Goal: Task Accomplishment & Management: Manage account settings

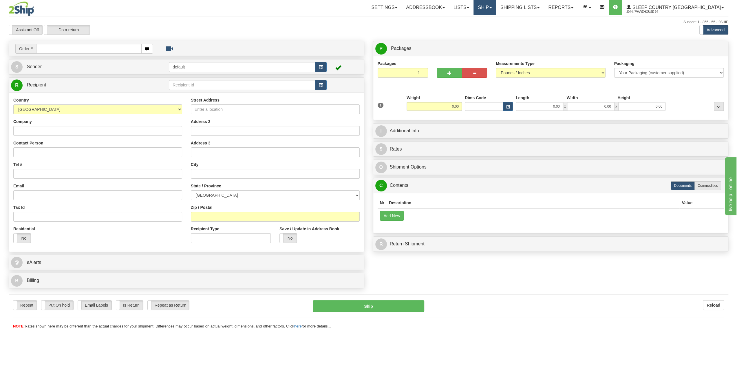
click at [496, 8] on link "Ship" at bounding box center [485, 7] width 22 height 14
click at [479, 28] on span "OnHold / Order Queue" at bounding box center [469, 27] width 41 height 5
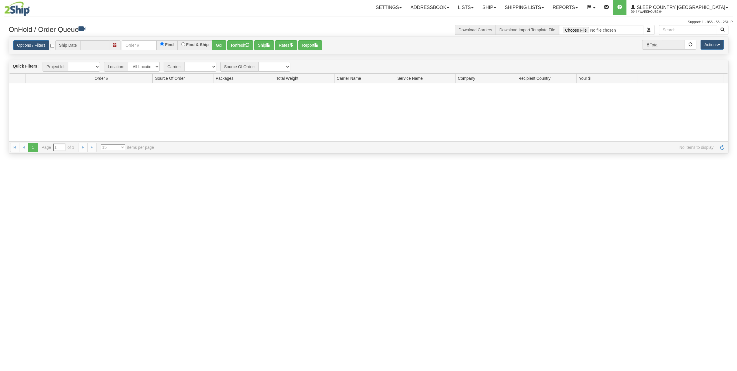
type input "[DATE]"
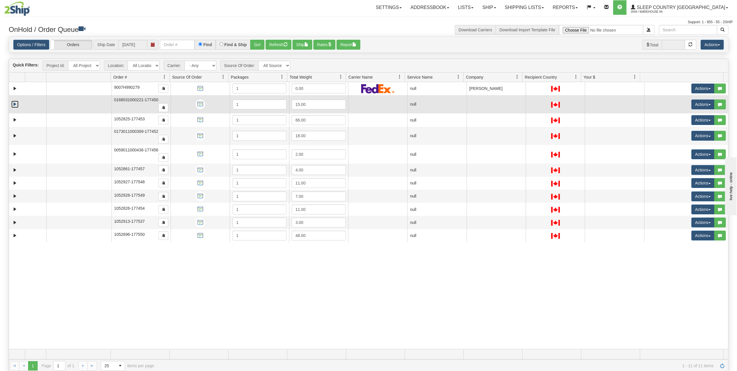
click at [13, 101] on link "Expand" at bounding box center [14, 104] width 7 height 7
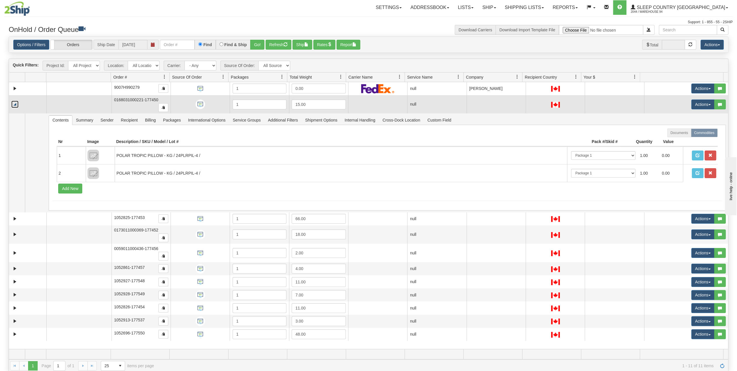
click at [13, 101] on link "Collapse" at bounding box center [14, 104] width 7 height 7
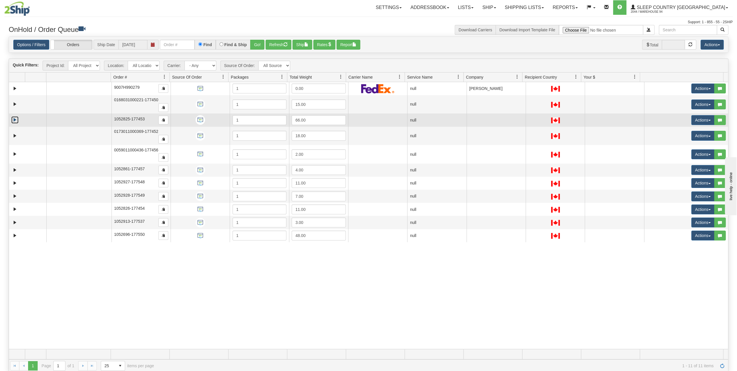
click at [13, 119] on link "Expand" at bounding box center [14, 119] width 7 height 7
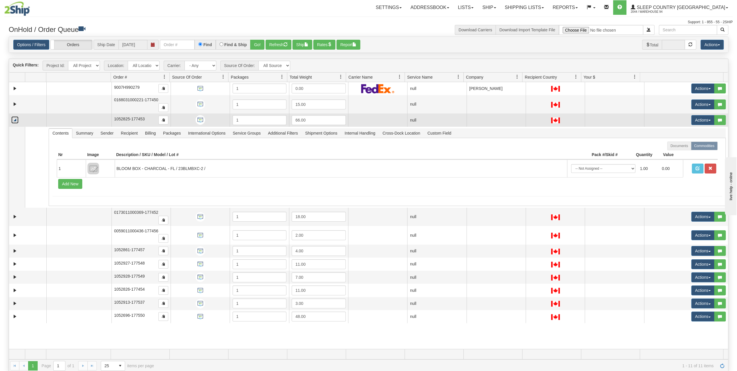
click at [13, 119] on link "Collapse" at bounding box center [14, 119] width 7 height 7
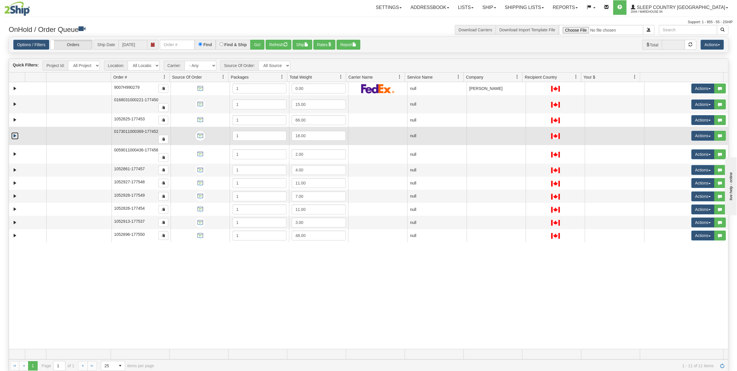
click at [13, 132] on link "Expand" at bounding box center [14, 135] width 7 height 7
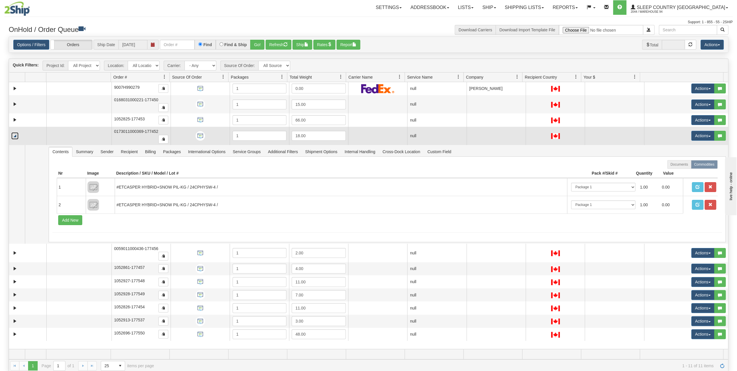
click at [13, 132] on link "Collapse" at bounding box center [14, 135] width 7 height 7
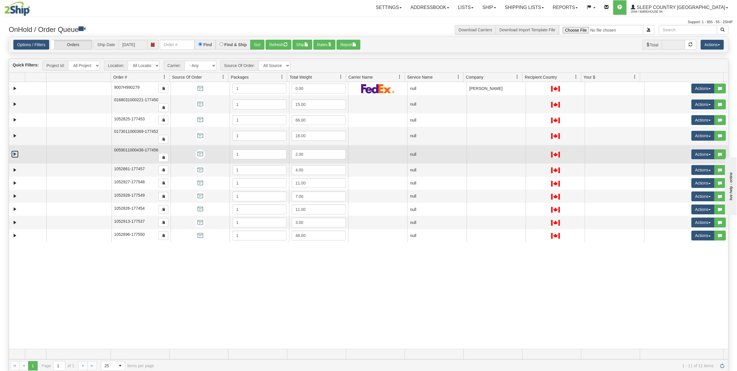
click at [14, 150] on link "Expand" at bounding box center [14, 153] width 7 height 7
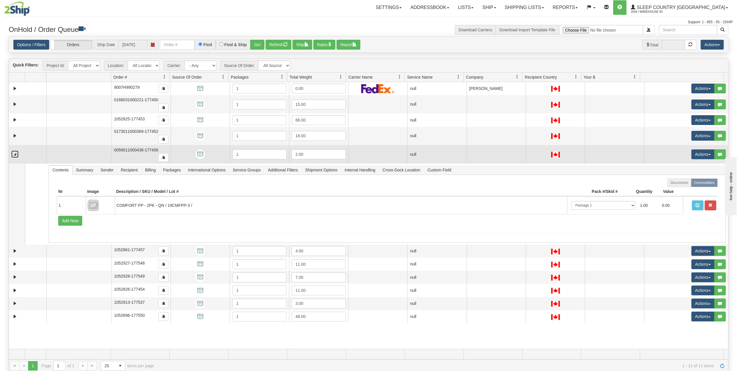
click at [14, 150] on link "Collapse" at bounding box center [14, 153] width 7 height 7
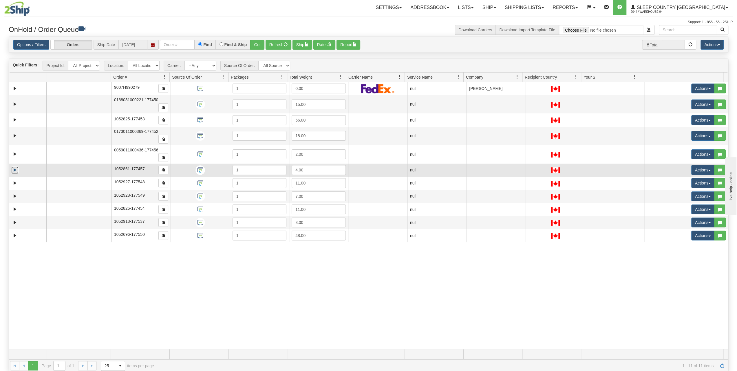
click at [14, 166] on link "Expand" at bounding box center [14, 169] width 7 height 7
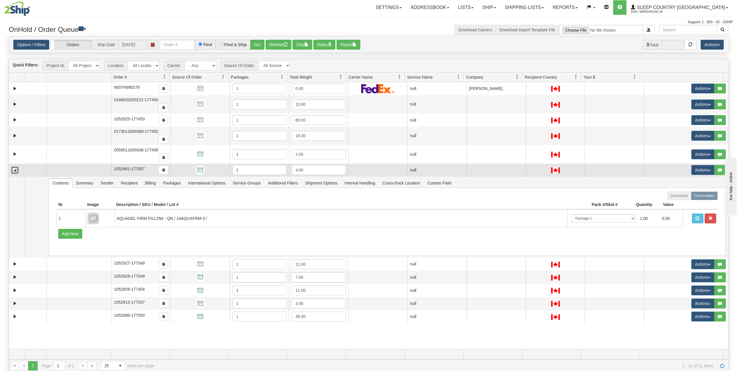
click at [14, 166] on link "Collapse" at bounding box center [14, 169] width 7 height 7
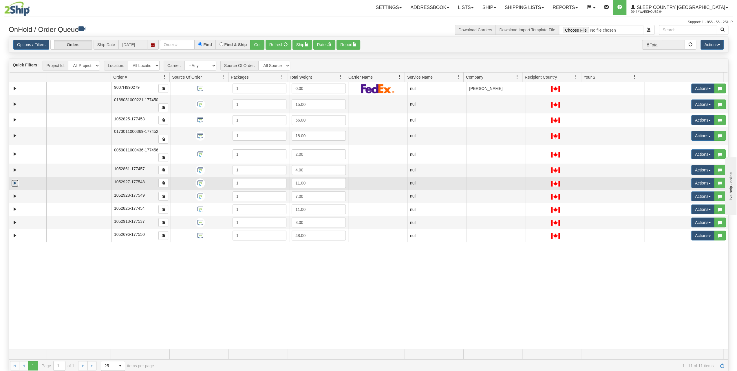
click at [14, 179] on link "Expand" at bounding box center [14, 182] width 7 height 7
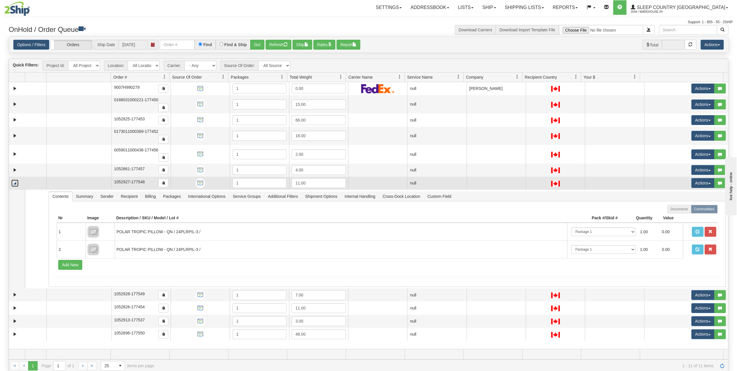
click at [14, 179] on link "Collapse" at bounding box center [14, 182] width 7 height 7
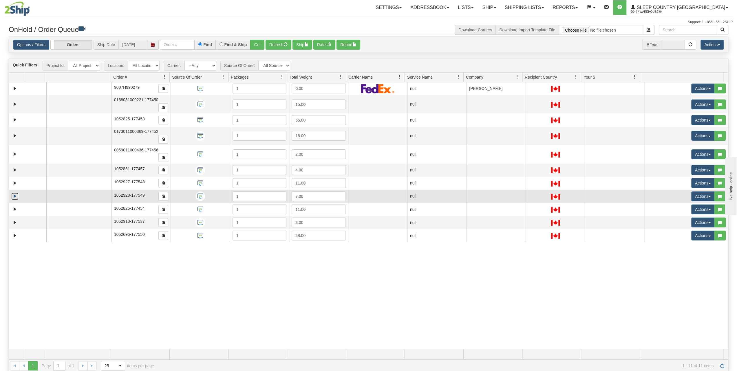
click at [13, 192] on link "Expand" at bounding box center [14, 195] width 7 height 7
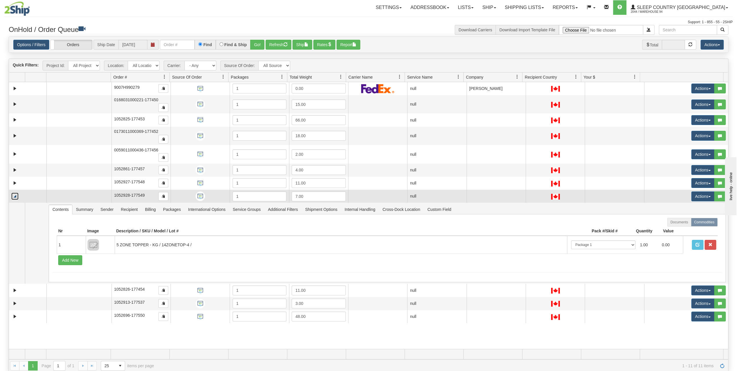
click at [13, 192] on link "Collapse" at bounding box center [14, 195] width 7 height 7
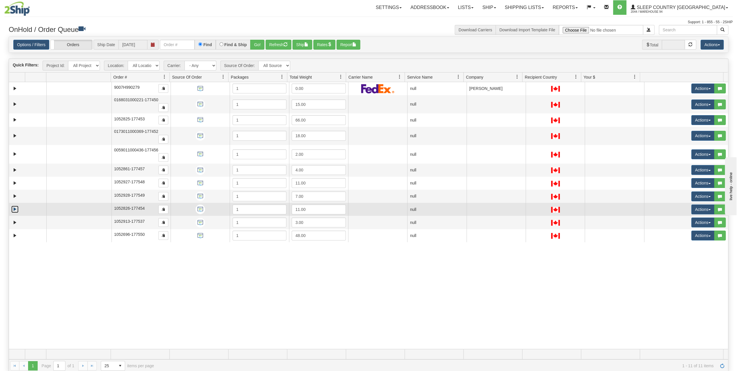
click at [13, 205] on link "Expand" at bounding box center [14, 208] width 7 height 7
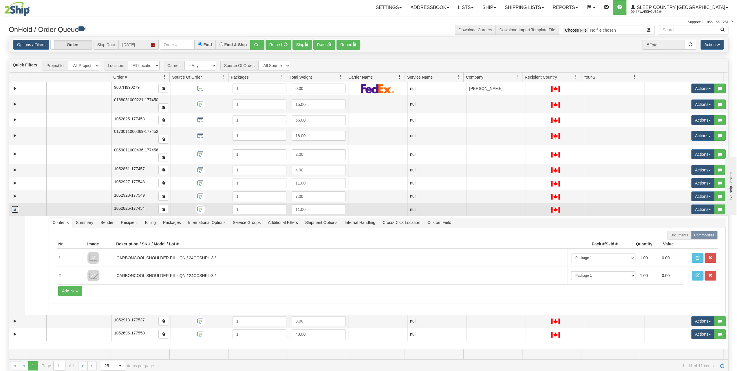
click at [13, 205] on link "Collapse" at bounding box center [14, 208] width 7 height 7
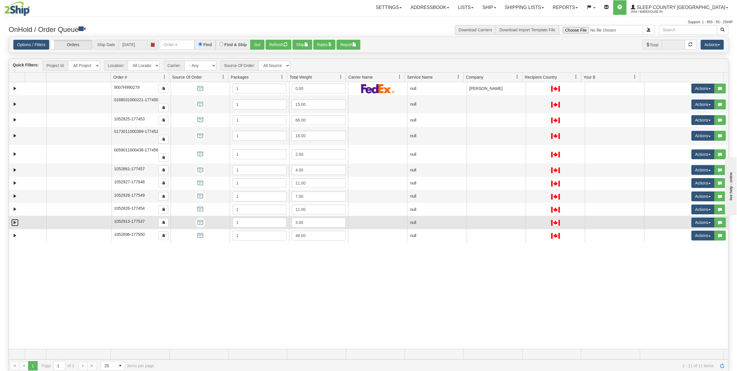
click at [13, 219] on link "Expand" at bounding box center [14, 222] width 7 height 7
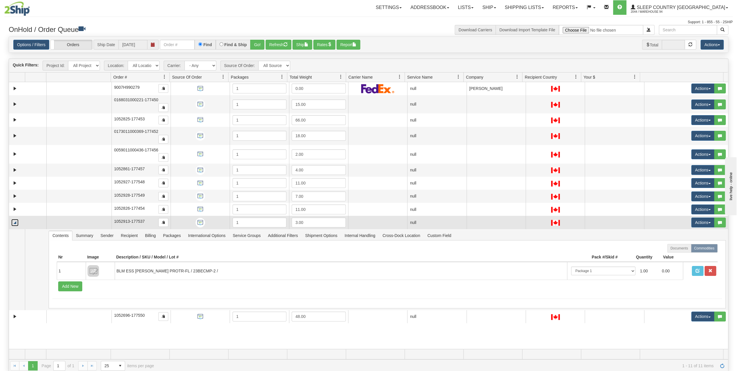
click at [13, 216] on td at bounding box center [27, 222] width 37 height 13
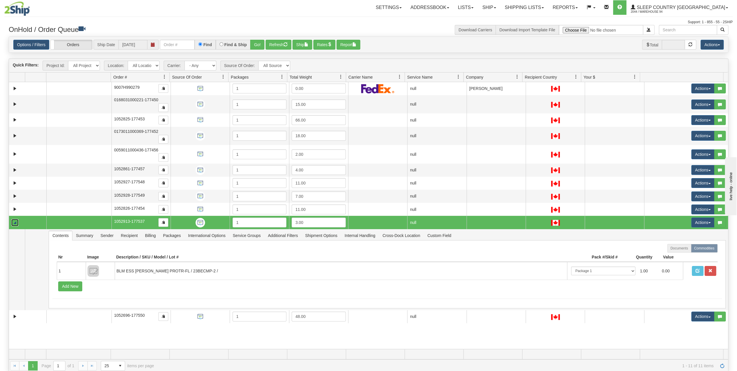
click at [14, 219] on link "Collapse" at bounding box center [14, 222] width 7 height 7
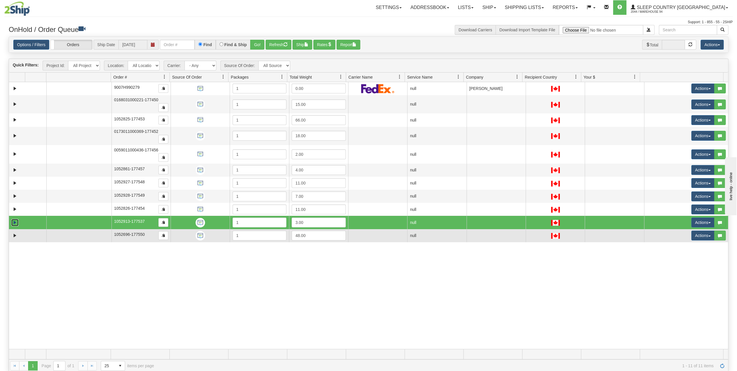
click at [14, 229] on td at bounding box center [27, 235] width 37 height 13
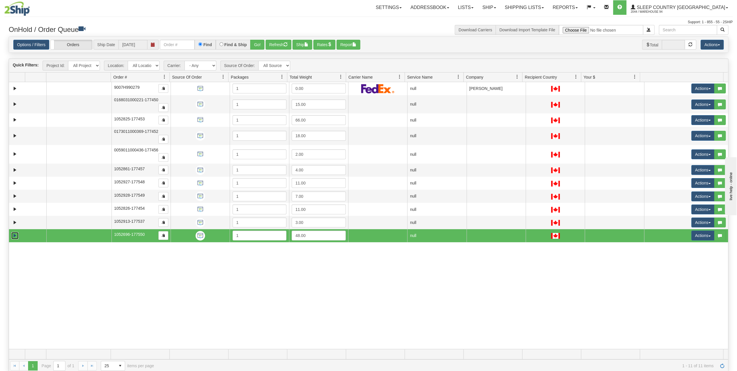
click at [14, 232] on link "Expand" at bounding box center [14, 235] width 7 height 7
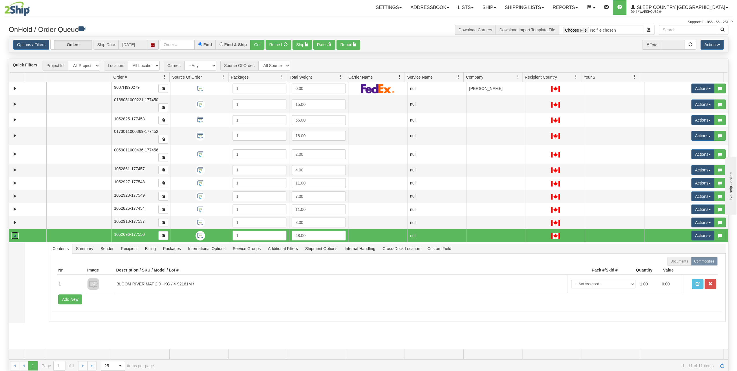
click at [14, 229] on td at bounding box center [27, 235] width 37 height 13
click at [326, 44] on button "Rates" at bounding box center [325, 45] width 22 height 10
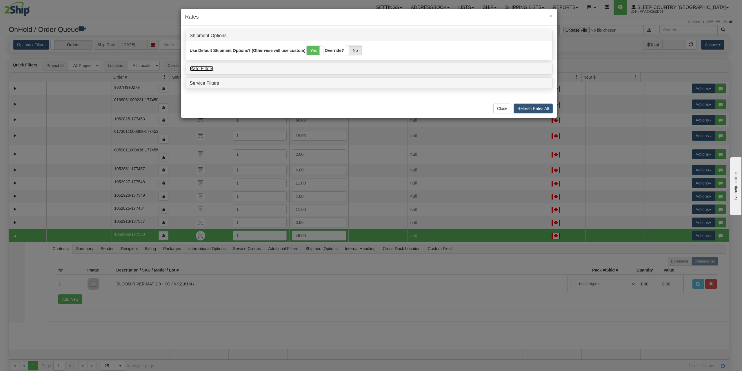
click at [200, 69] on link "Rate Filters" at bounding box center [202, 68] width 24 height 5
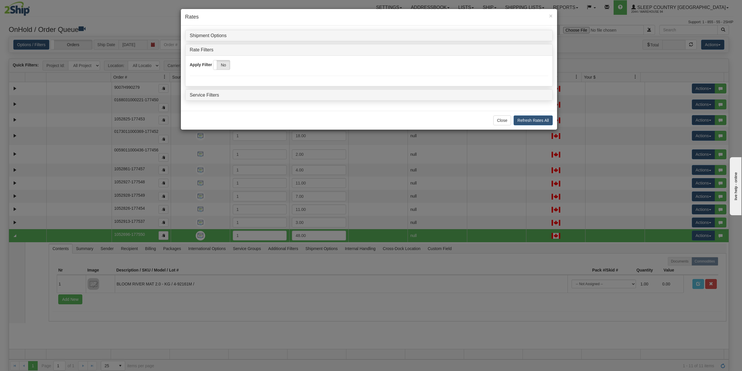
click at [220, 72] on div "Apply Filter Yes No" at bounding box center [368, 71] width 367 height 22
click at [222, 61] on label "No" at bounding box center [221, 64] width 17 height 9
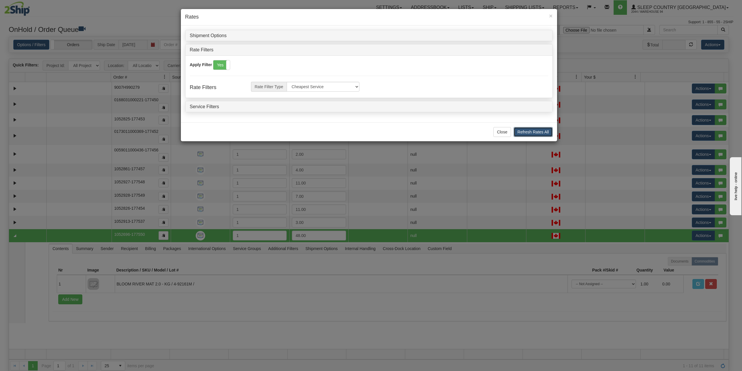
click at [543, 133] on button "Refresh Rates All" at bounding box center [532, 132] width 39 height 10
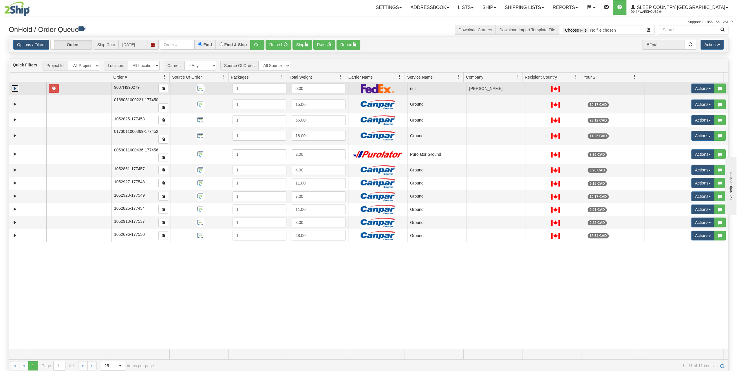
click at [12, 87] on link "Expand" at bounding box center [14, 88] width 7 height 7
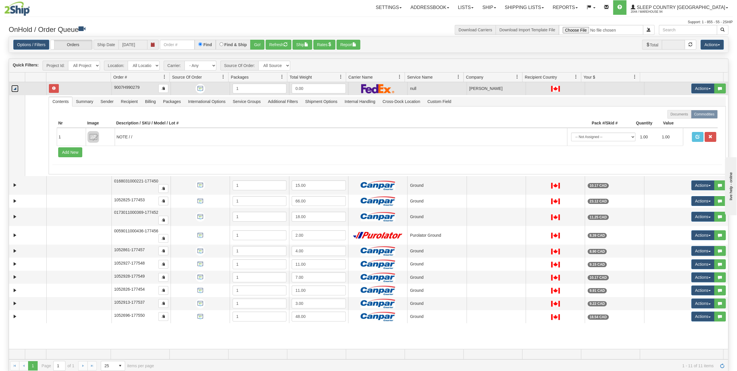
click at [18, 85] on link "Collapse" at bounding box center [14, 88] width 7 height 7
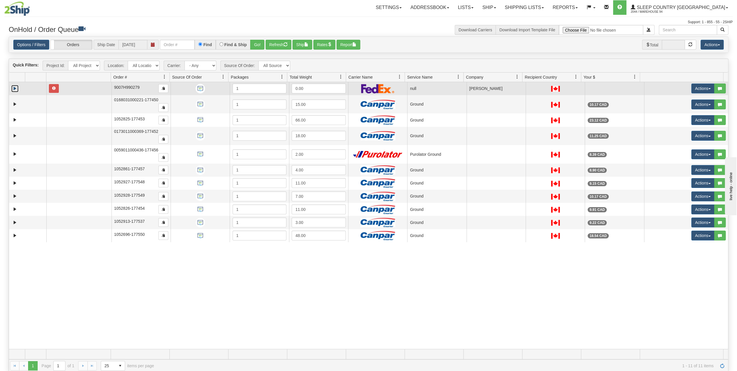
click at [17, 87] on link "Expand" at bounding box center [14, 88] width 7 height 7
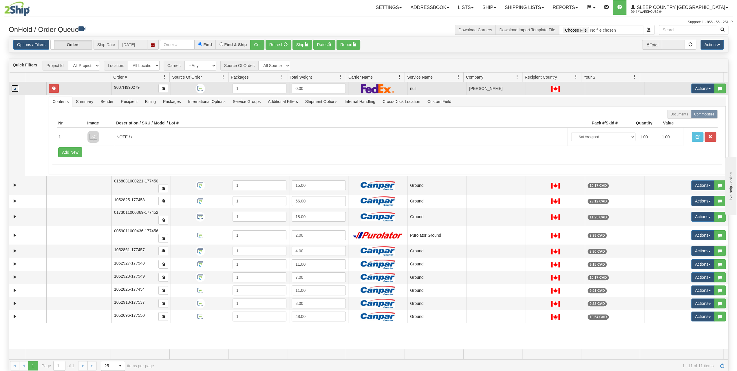
click at [16, 85] on link "Collapse" at bounding box center [14, 88] width 7 height 7
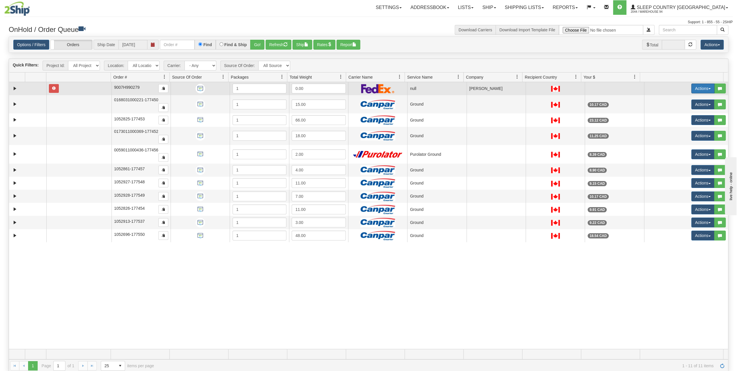
drag, startPoint x: 694, startPoint y: 83, endPoint x: 691, endPoint y: 85, distance: 3.4
click at [694, 83] on button "Actions" at bounding box center [703, 88] width 23 height 10
click at [675, 131] on link "Delete" at bounding box center [689, 130] width 50 height 8
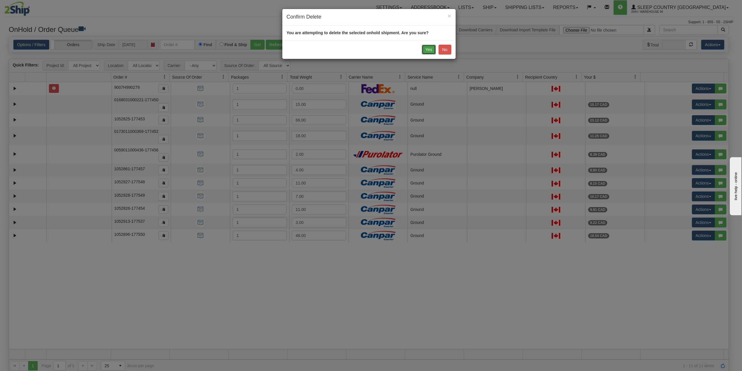
click at [427, 45] on button "Yes" at bounding box center [429, 50] width 14 height 10
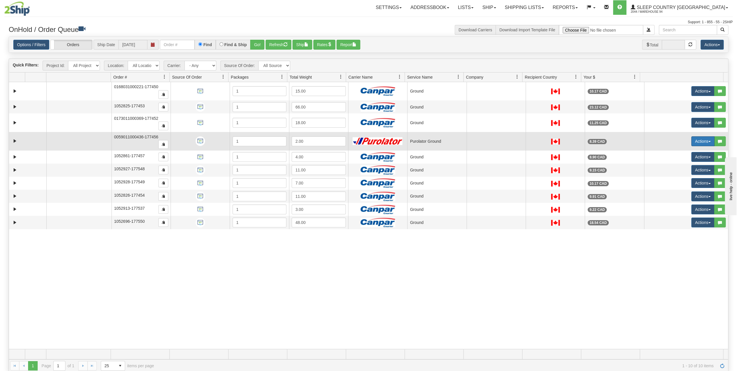
click at [695, 136] on button "Actions" at bounding box center [703, 141] width 23 height 10
click at [675, 150] on span "Open" at bounding box center [677, 152] width 14 height 5
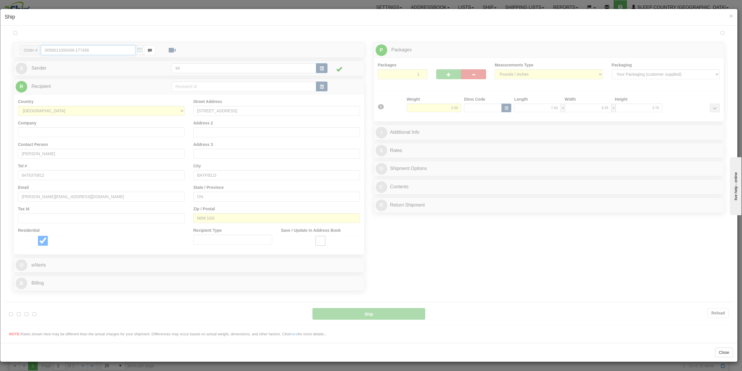
type input "260"
type input "13:05"
type input "16:00"
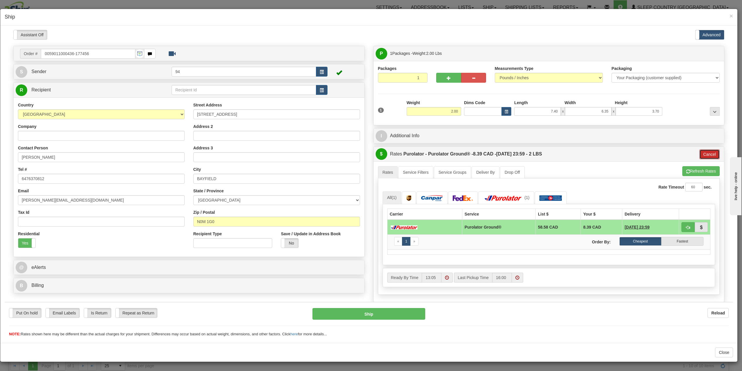
click at [703, 151] on button "Cancel" at bounding box center [709, 154] width 20 height 10
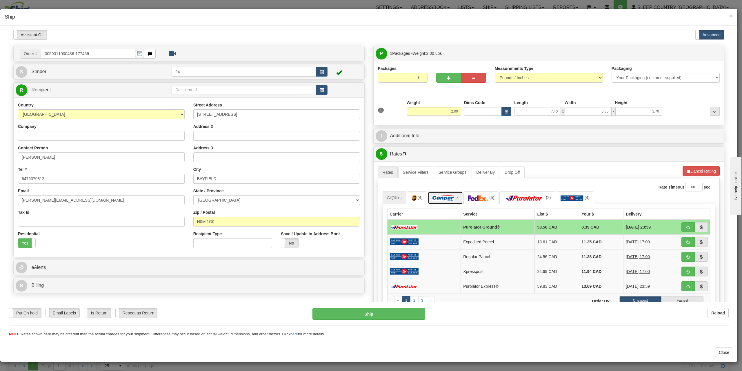
click at [430, 200] on link at bounding box center [445, 197] width 35 height 12
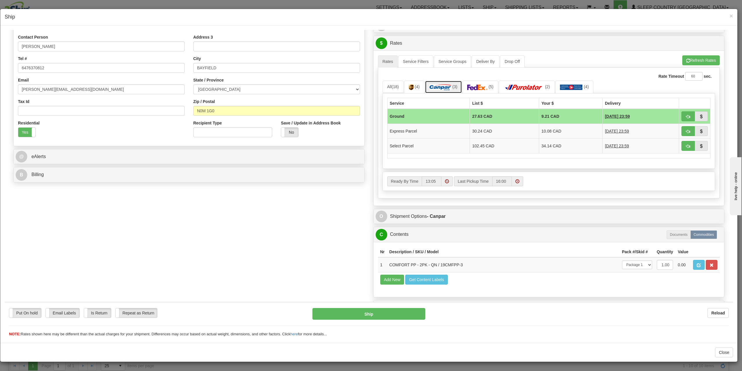
scroll to position [118, 0]
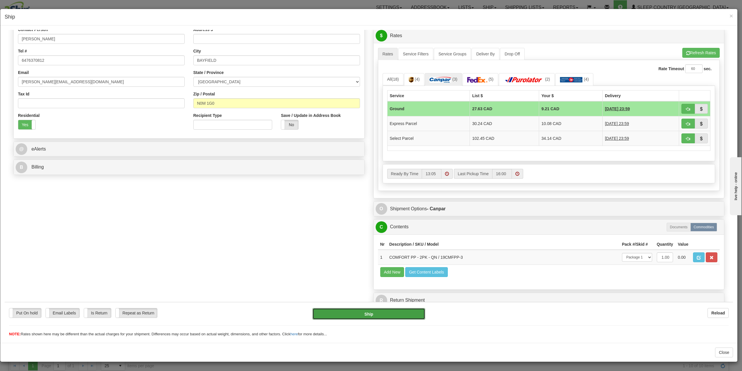
click at [402, 317] on button "Ship" at bounding box center [368, 313] width 113 height 12
type input "1"
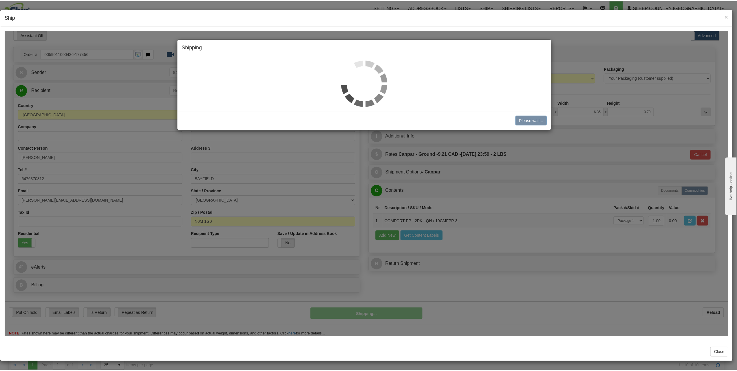
scroll to position [0, 0]
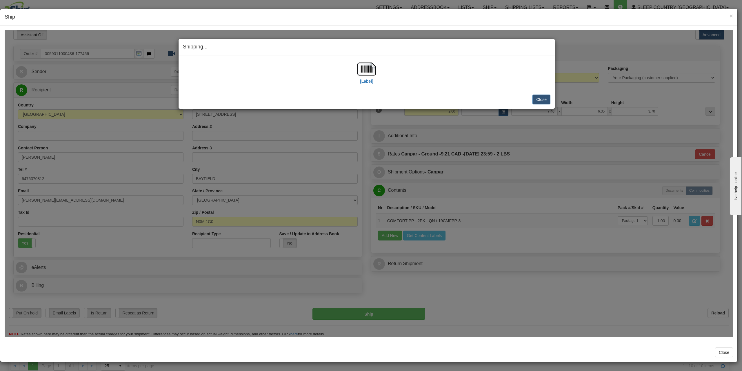
click at [540, 104] on div "Close [PERSON_NAME] Shipment and Quit Pickup Quit Pickup ONLY" at bounding box center [366, 99] width 376 height 19
click at [540, 100] on button "Close" at bounding box center [541, 99] width 18 height 10
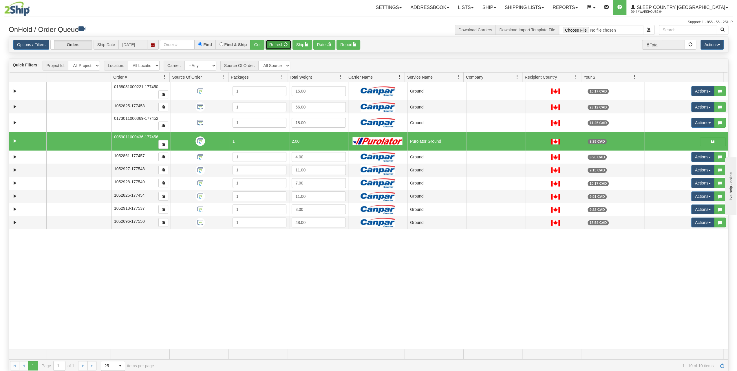
click at [276, 43] on button "Refresh" at bounding box center [279, 45] width 26 height 10
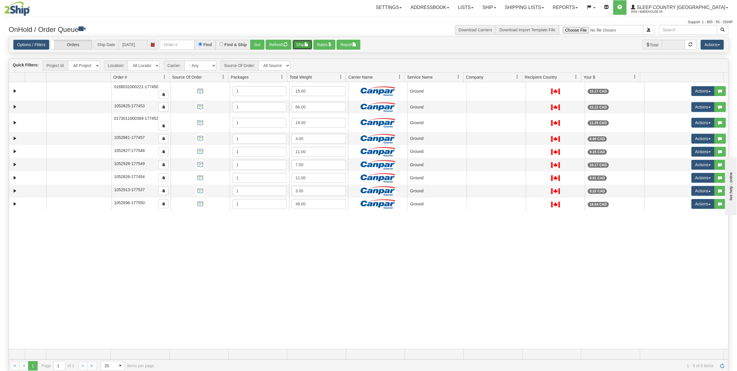
click at [302, 46] on button "Ship" at bounding box center [303, 45] width 20 height 10
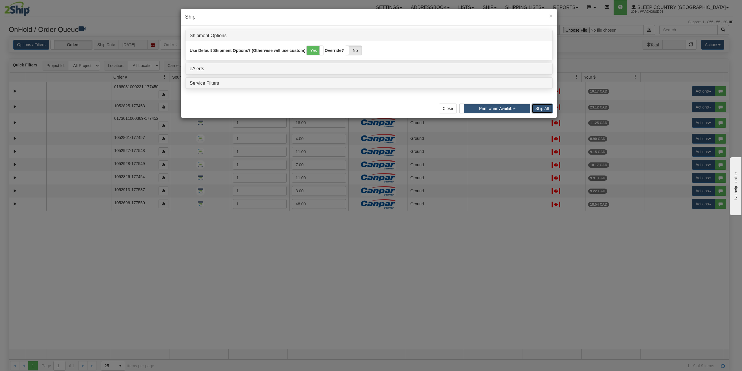
click at [534, 108] on button "Ship All" at bounding box center [541, 108] width 21 height 10
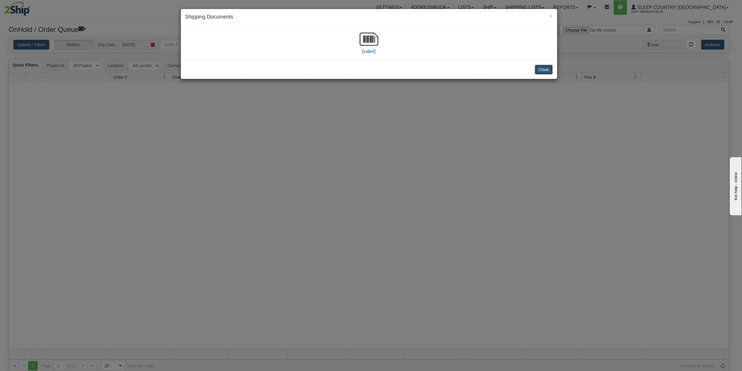
click at [540, 70] on button "Close" at bounding box center [544, 70] width 18 height 10
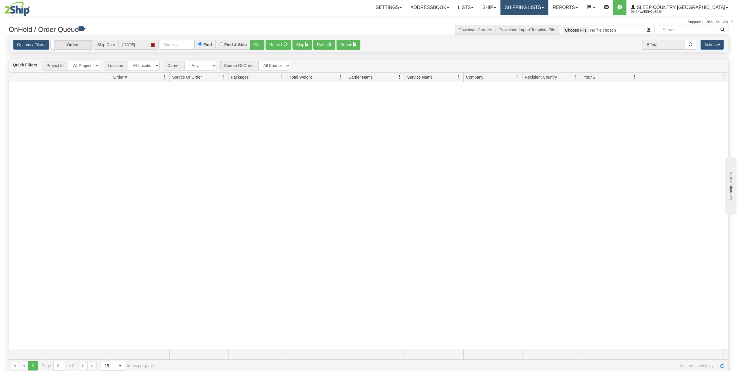
click at [538, 13] on link "Shipping lists" at bounding box center [525, 7] width 48 height 14
click at [531, 20] on span "Current Shipments" at bounding box center [515, 20] width 34 height 5
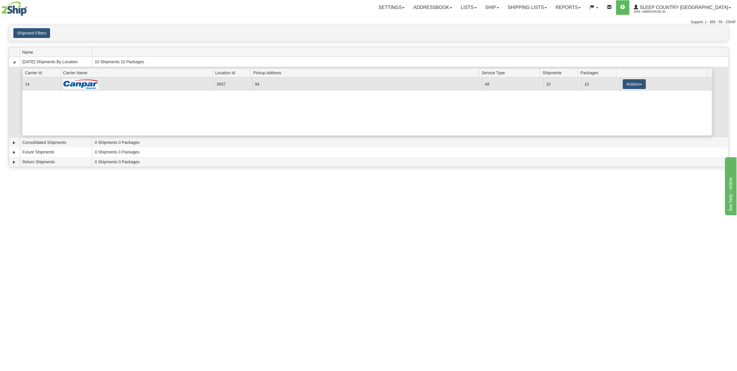
click at [624, 77] on td "Actions Details Close Pickup Zip Print" at bounding box center [666, 83] width 92 height 13
click at [626, 82] on button "Actions" at bounding box center [634, 84] width 23 height 10
click at [620, 121] on link "Print" at bounding box center [622, 125] width 46 height 8
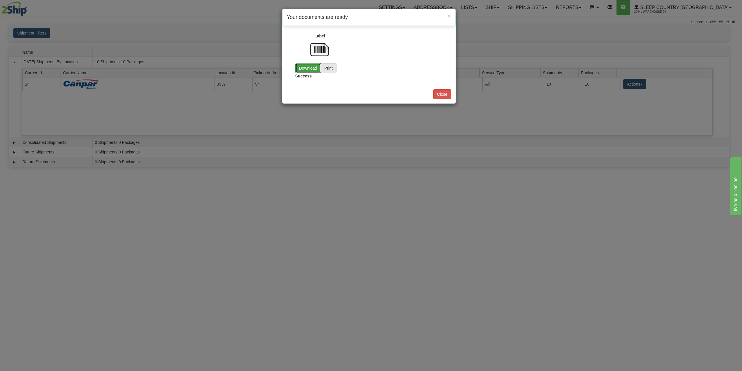
click at [307, 70] on link "Download" at bounding box center [307, 68] width 25 height 10
click at [450, 97] on button "Close" at bounding box center [442, 94] width 18 height 10
